Goal: Task Accomplishment & Management: Complete application form

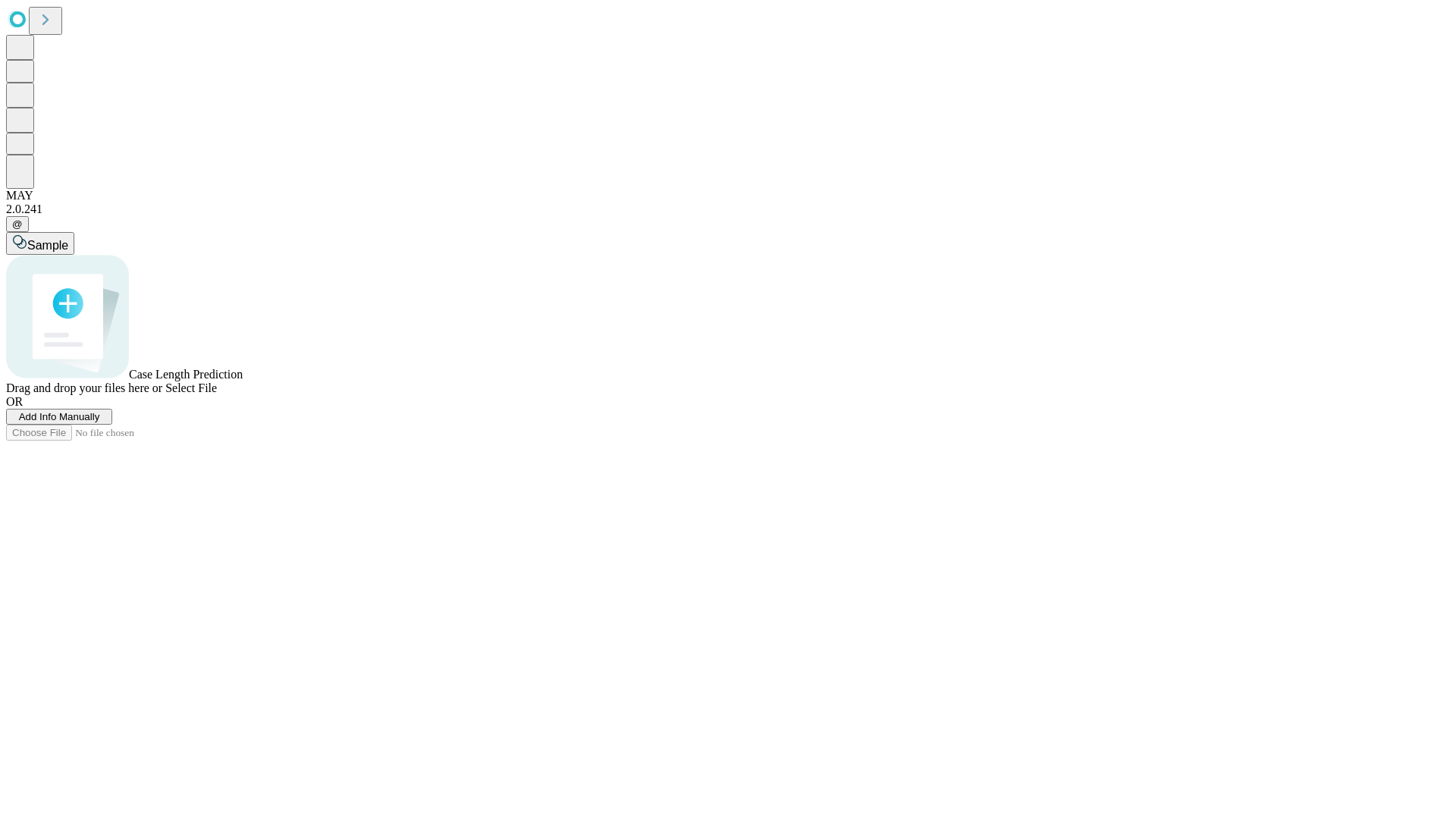
click at [100, 423] on span "Add Info Manually" at bounding box center [60, 416] width 81 height 11
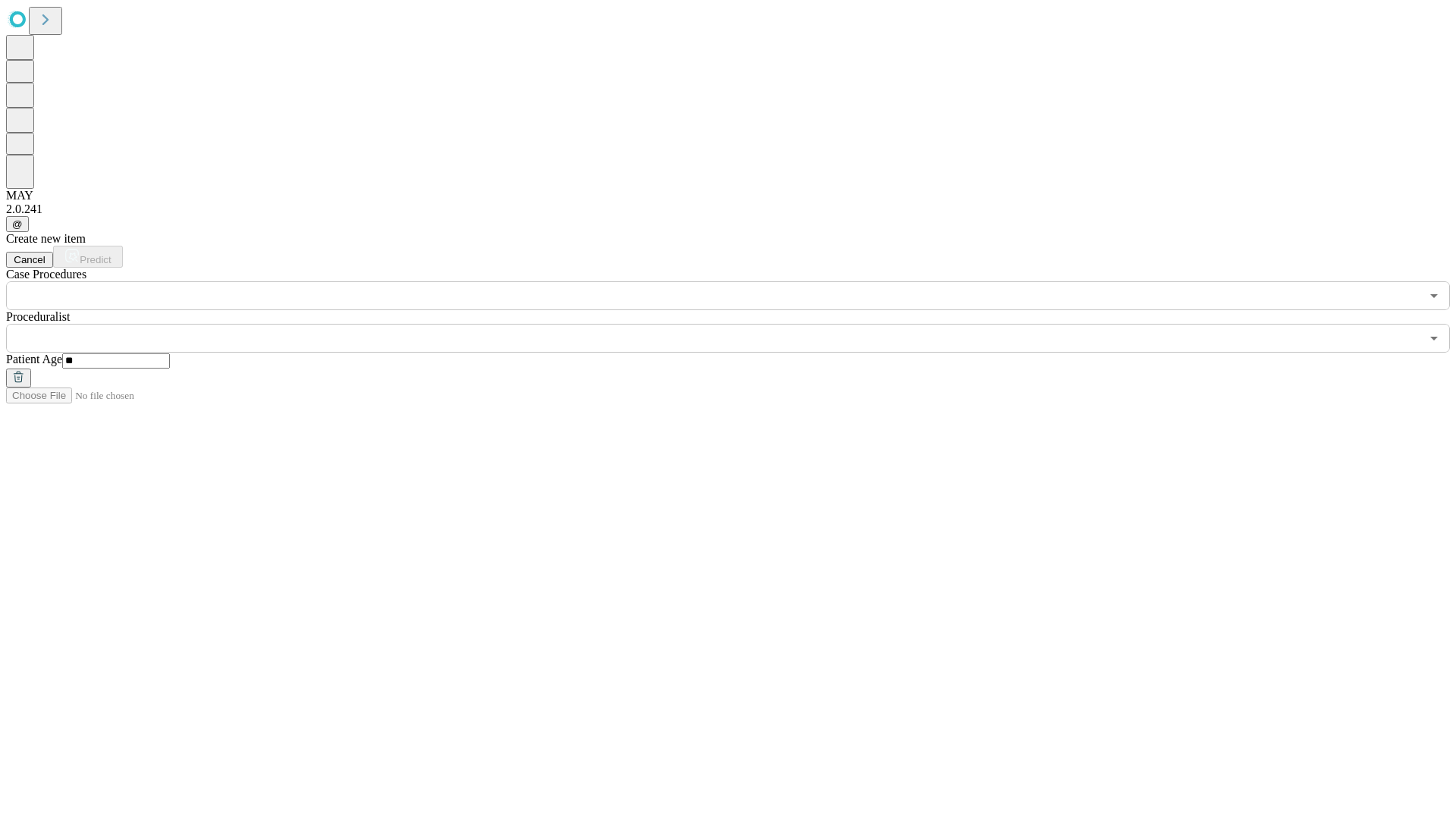
type input "**"
click at [739, 323] on input "text" at bounding box center [713, 337] width 1415 height 29
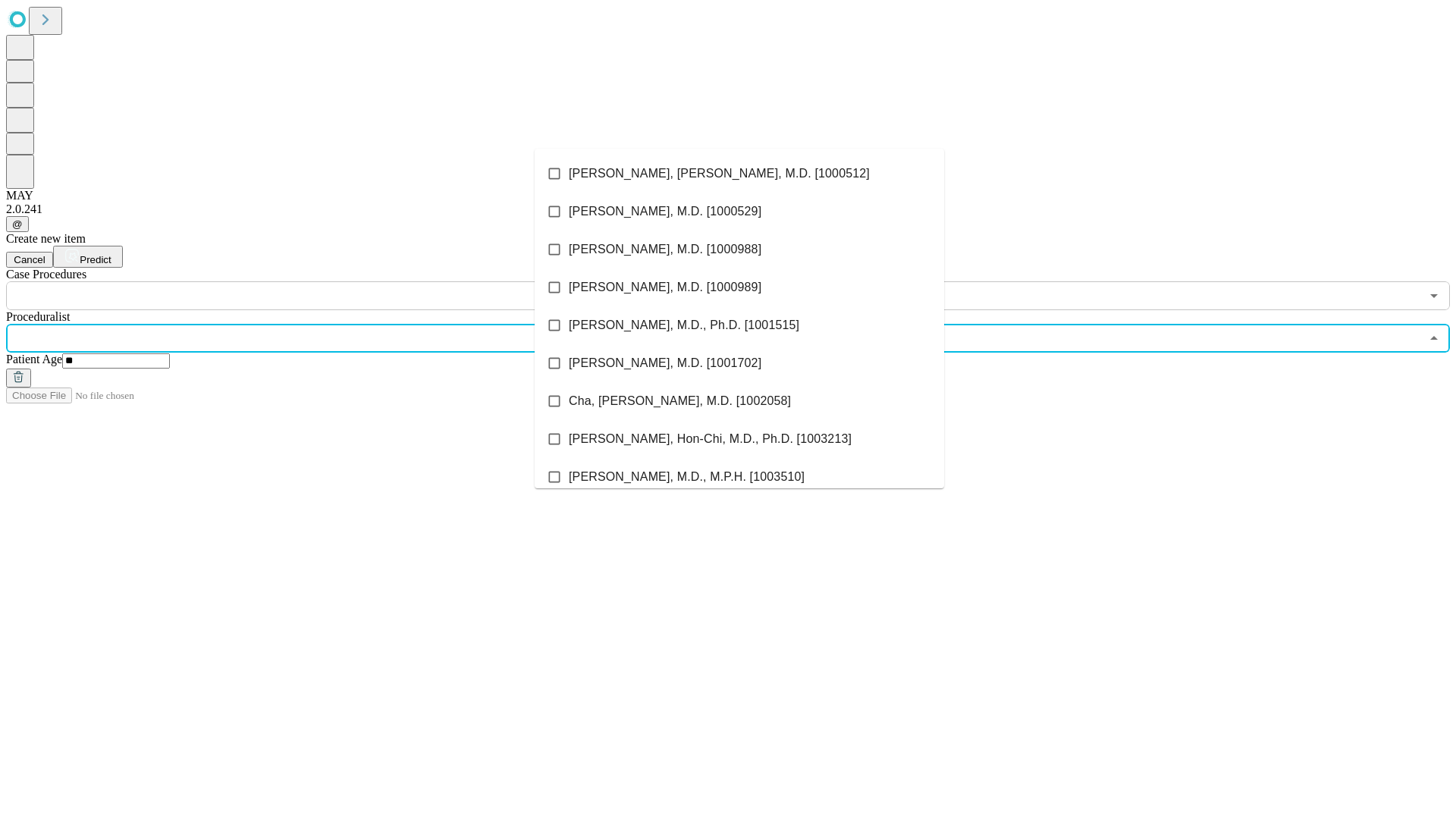
click at [740, 174] on li "[PERSON_NAME], [PERSON_NAME], M.D. [1000512]" at bounding box center [739, 173] width 410 height 38
